Goal: Find specific page/section: Find specific page/section

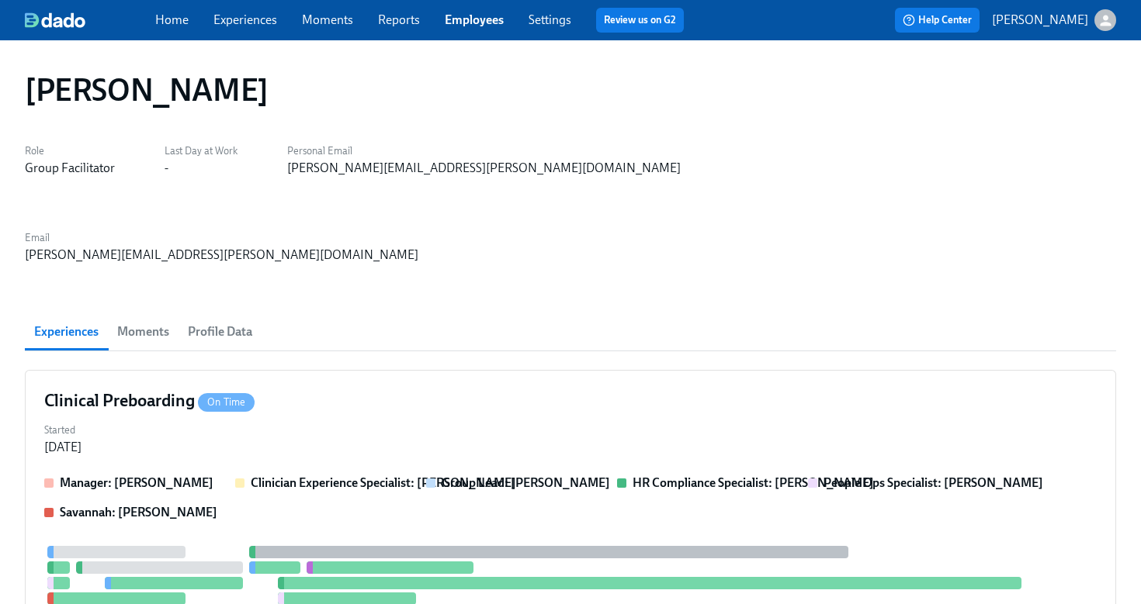
scroll to position [701, 0]
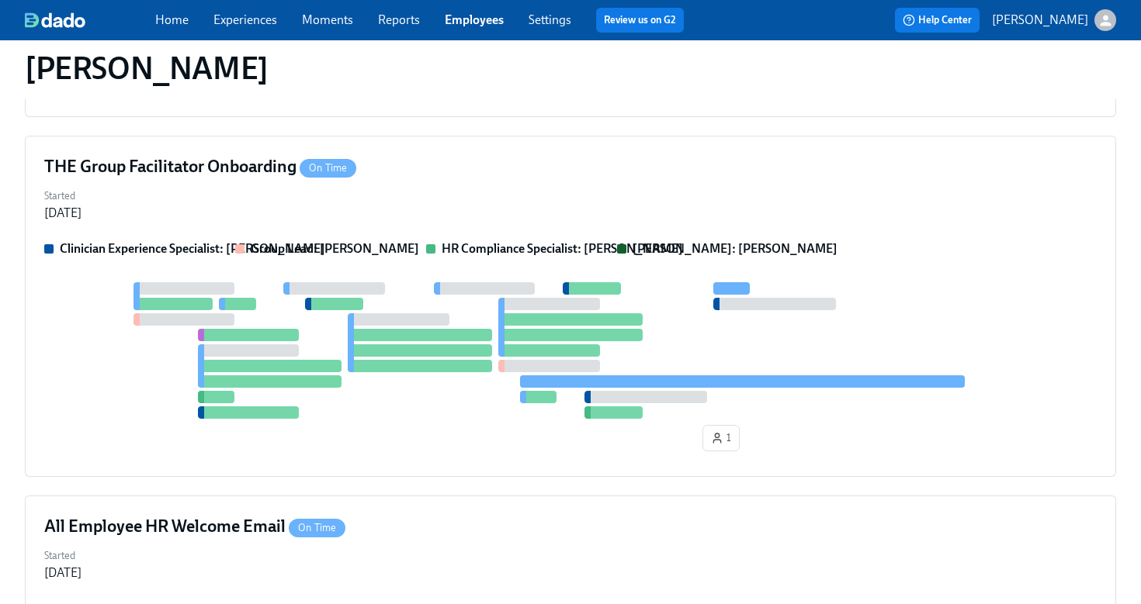
click at [478, 23] on link "Employees" at bounding box center [474, 19] width 59 height 15
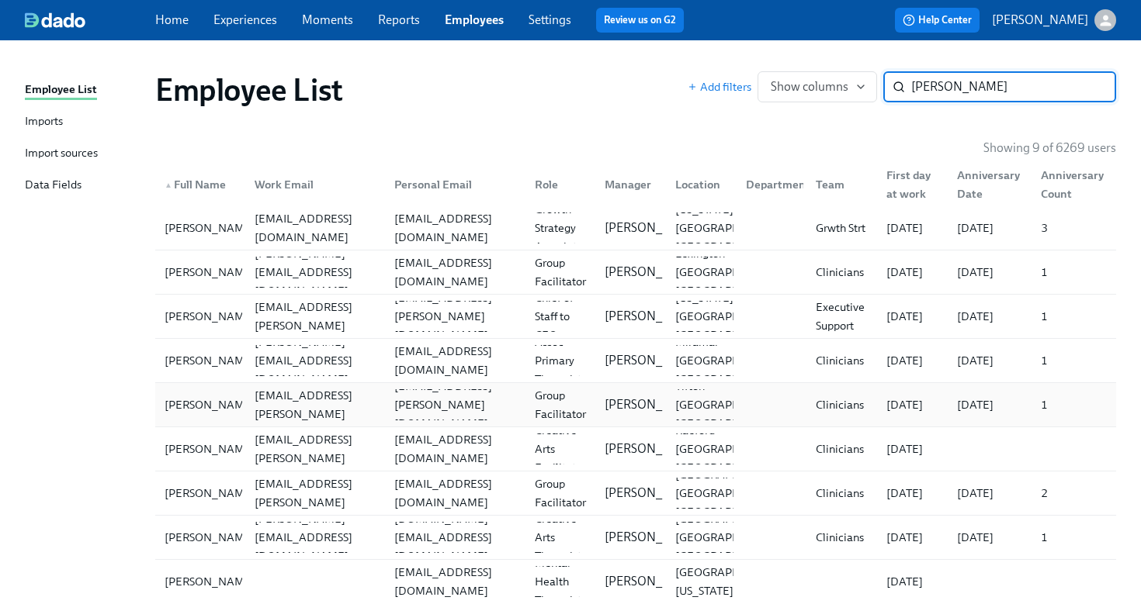
scroll to position [36, 0]
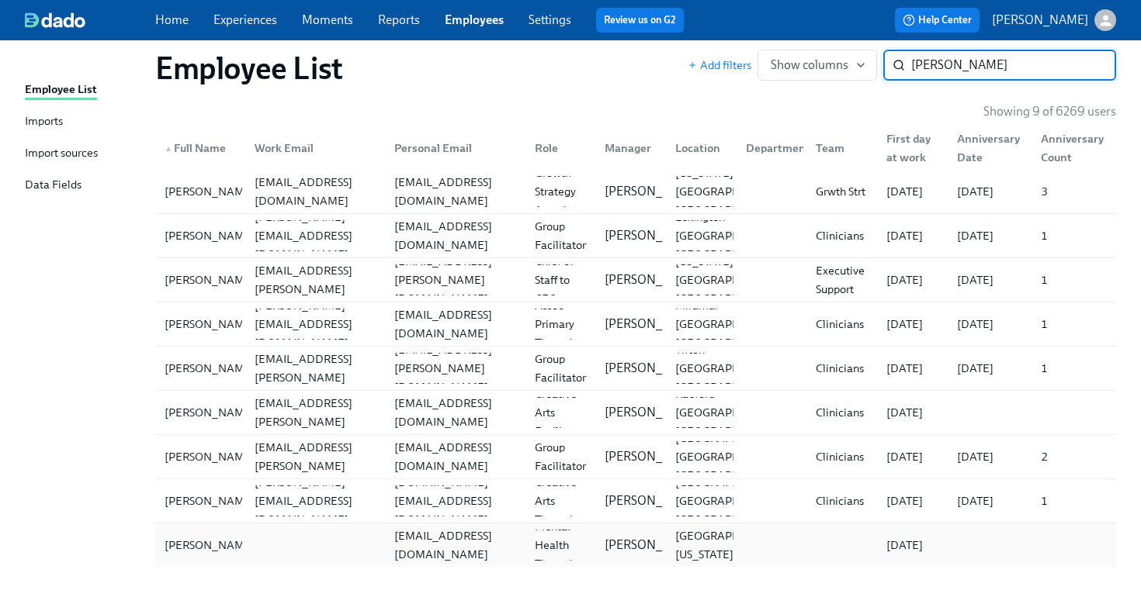
type input "[PERSON_NAME]"
click at [322, 542] on div at bounding box center [312, 545] width 140 height 31
